Goal: Navigation & Orientation: Understand site structure

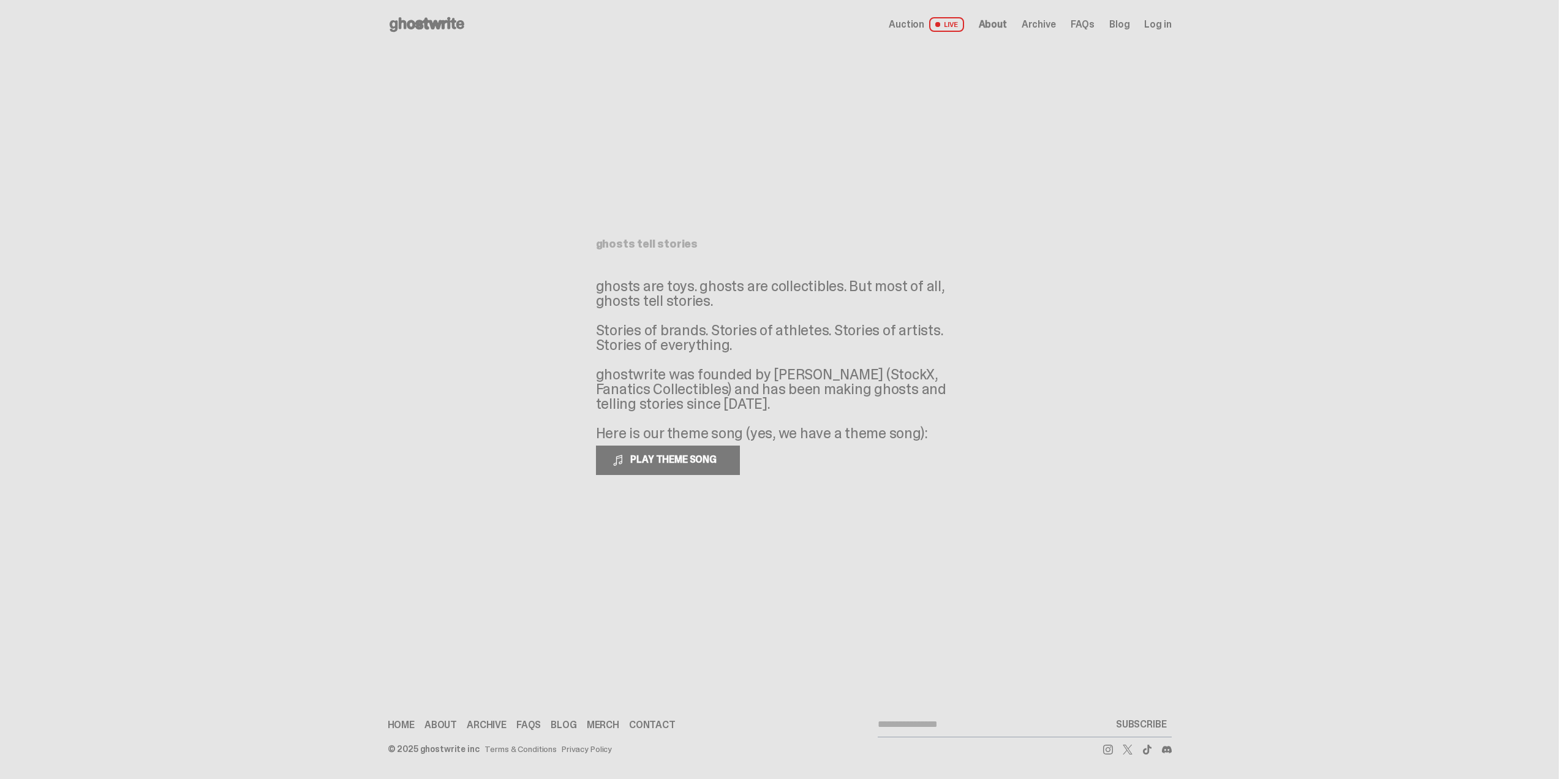
click at [435, 726] on link "About" at bounding box center [441, 725] width 33 height 10
click at [601, 723] on link "Merch" at bounding box center [603, 725] width 33 height 10
click at [993, 23] on span "About" at bounding box center [993, 24] width 29 height 10
click at [1001, 25] on span "About" at bounding box center [993, 24] width 29 height 10
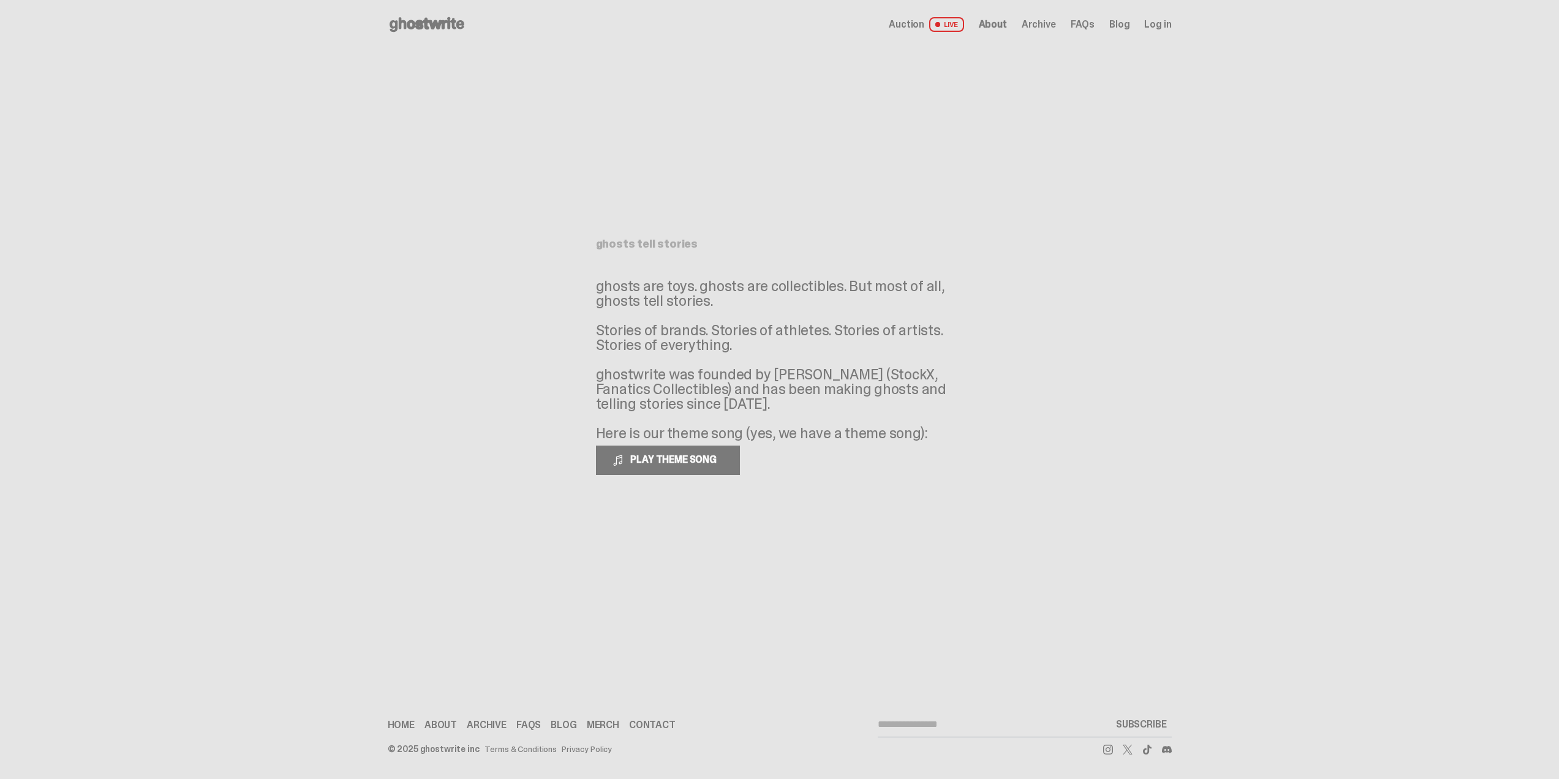
click at [1027, 24] on span "Archive" at bounding box center [1039, 24] width 34 height 10
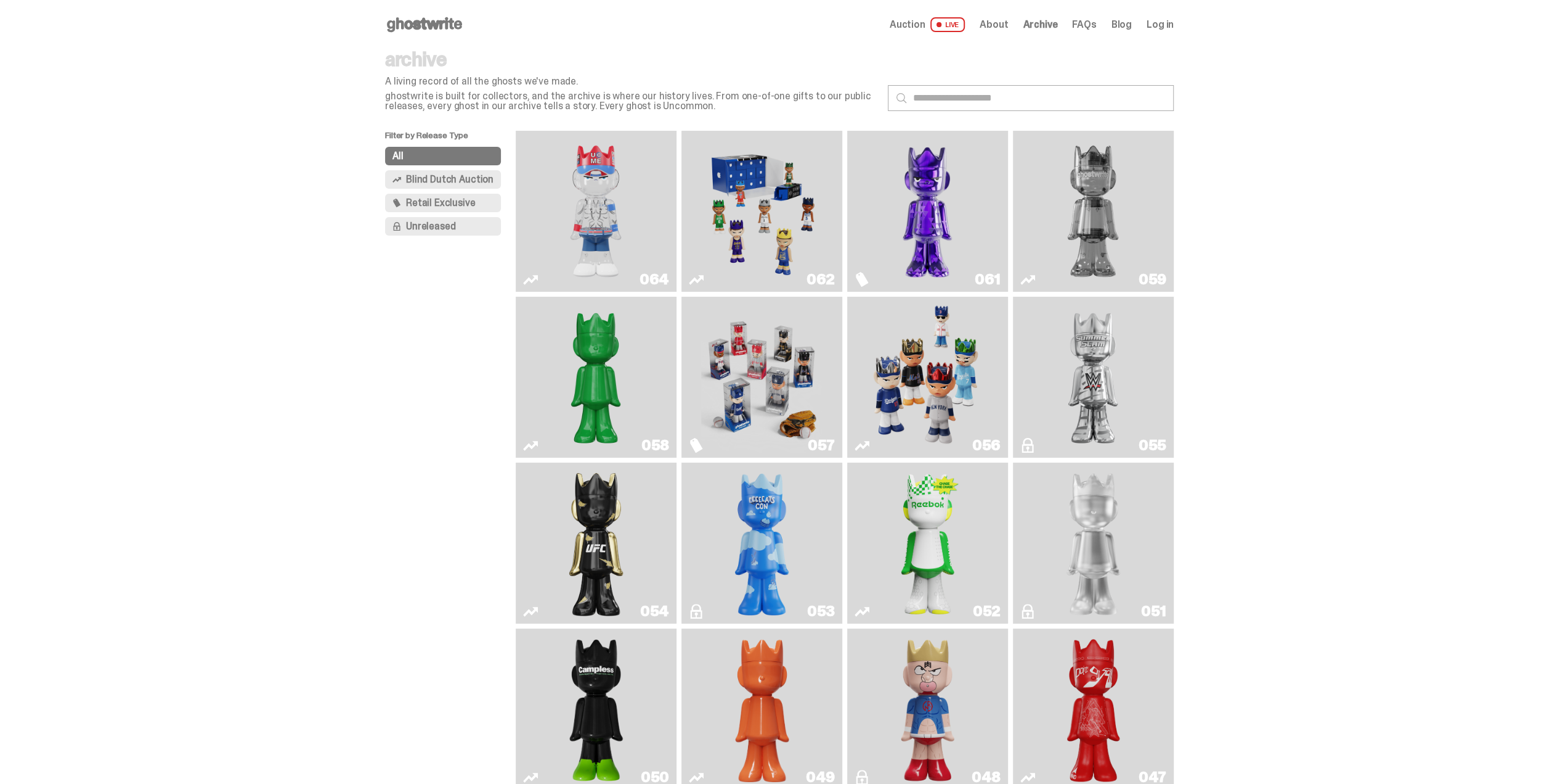
click at [1094, 24] on span "FAQs" at bounding box center [1084, 25] width 24 height 10
